Goal: Download file/media

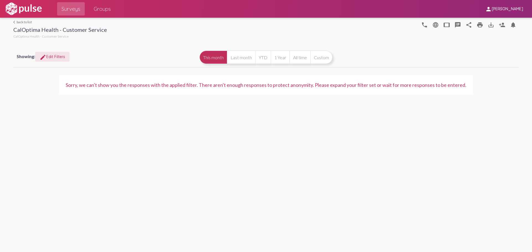
click at [51, 55] on span "edit Edit Filters" at bounding box center [52, 56] width 25 height 5
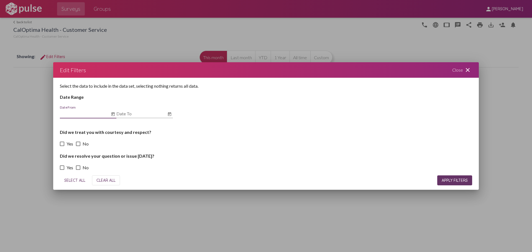
click at [98, 115] on input "Date From" at bounding box center [85, 113] width 50 height 5
click at [112, 115] on icon "Open calendar" at bounding box center [113, 114] width 4 height 7
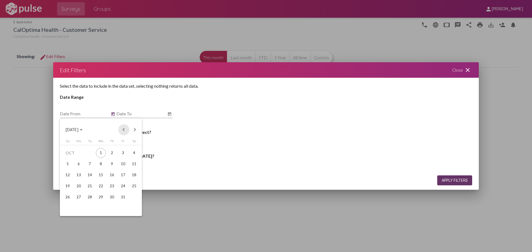
click at [123, 129] on button "Previous month" at bounding box center [123, 129] width 11 height 11
click at [136, 130] on button "Next month" at bounding box center [134, 129] width 11 height 11
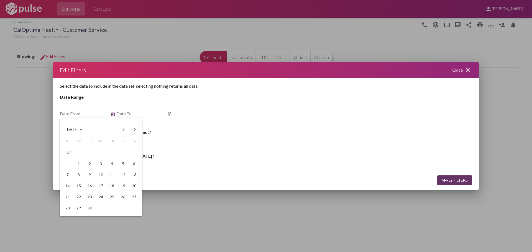
drag, startPoint x: 89, startPoint y: 183, endPoint x: 129, endPoint y: 137, distance: 61.0
click at [90, 182] on div "16" at bounding box center [90, 186] width 10 height 10
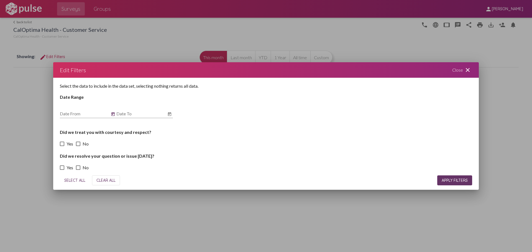
type input "9/16/2025"
click at [169, 114] on icon "Open calendar" at bounding box center [169, 114] width 3 height 4
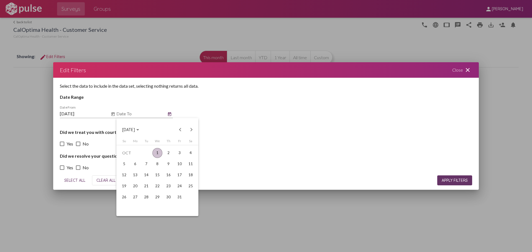
click at [157, 153] on div "1" at bounding box center [157, 153] width 10 height 10
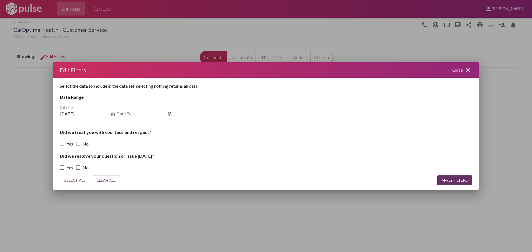
type input "10/1/2025"
click at [66, 145] on label "Yes" at bounding box center [66, 144] width 13 height 7
click at [62, 146] on input "Yes" at bounding box center [62, 146] width 0 height 0
checkbox input "true"
click at [64, 167] on span at bounding box center [62, 168] width 4 height 4
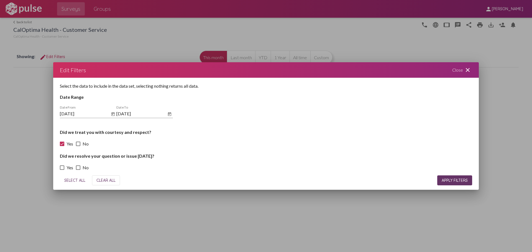
click at [62, 170] on input "Yes" at bounding box center [62, 170] width 0 height 0
checkbox input "true"
click at [78, 182] on span "SELECT ALL" at bounding box center [74, 180] width 21 height 5
checkbox input "true"
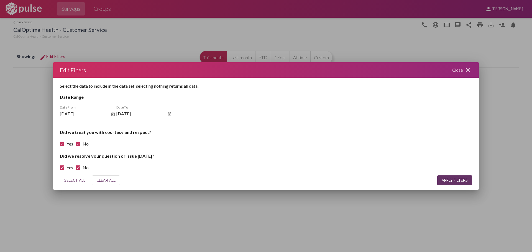
click at [442, 181] on span "APPLY FILTERS" at bounding box center [454, 180] width 26 height 5
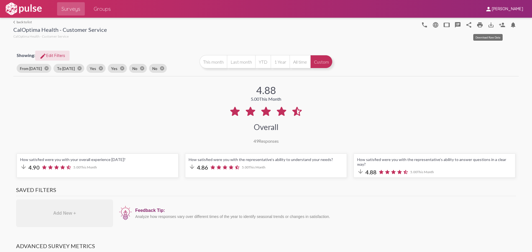
click at [487, 24] on mat-icon "save_alt" at bounding box center [490, 25] width 7 height 7
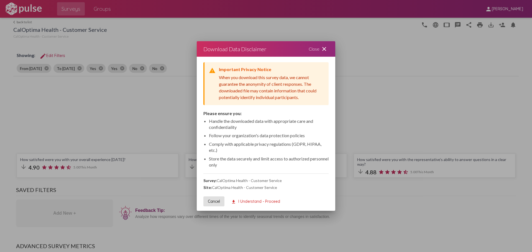
click at [259, 199] on button "download I Understand - Proceed" at bounding box center [255, 202] width 58 height 10
